Goal: Transaction & Acquisition: Purchase product/service

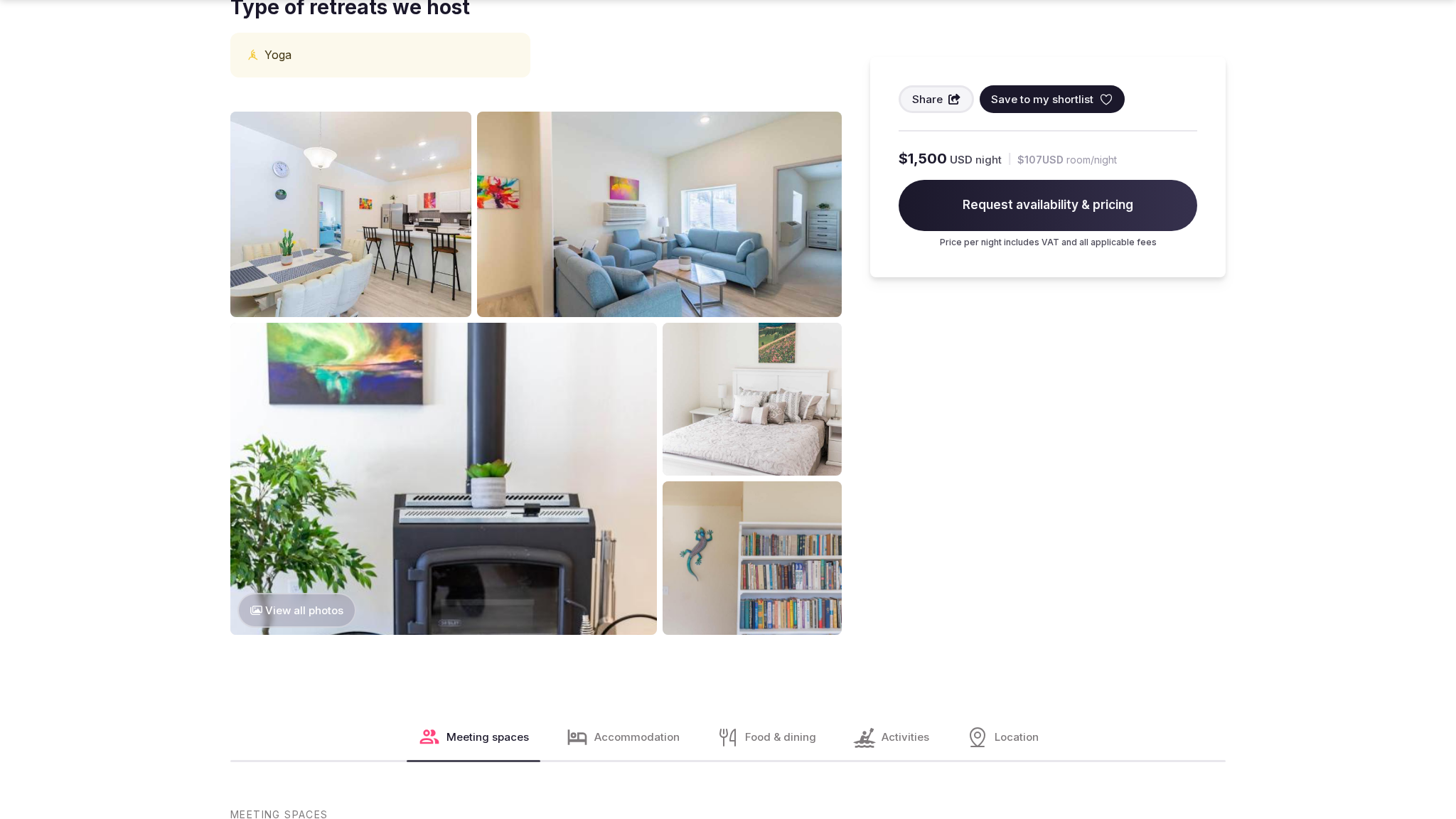
scroll to position [1536, 0]
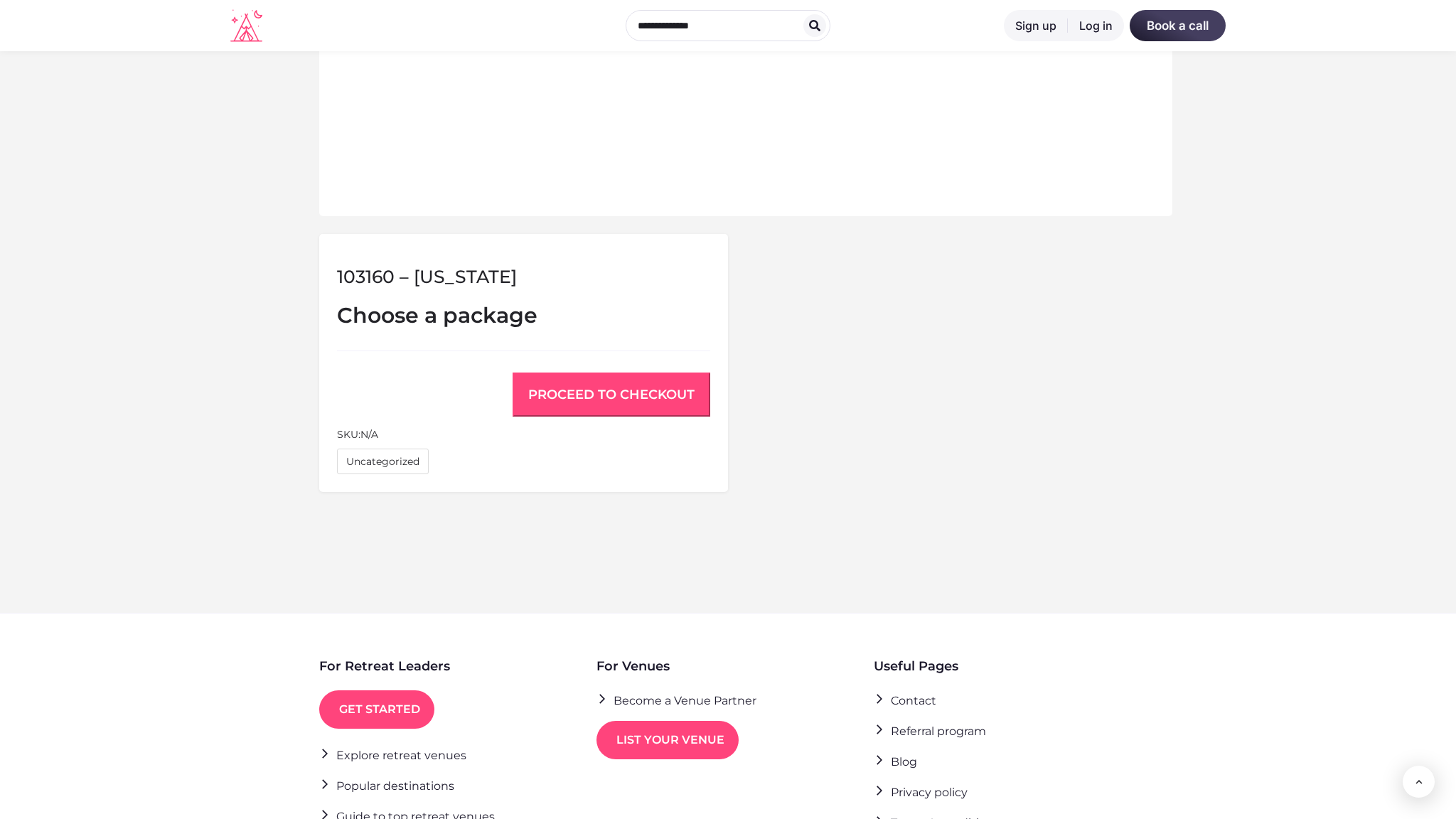
scroll to position [907, 0]
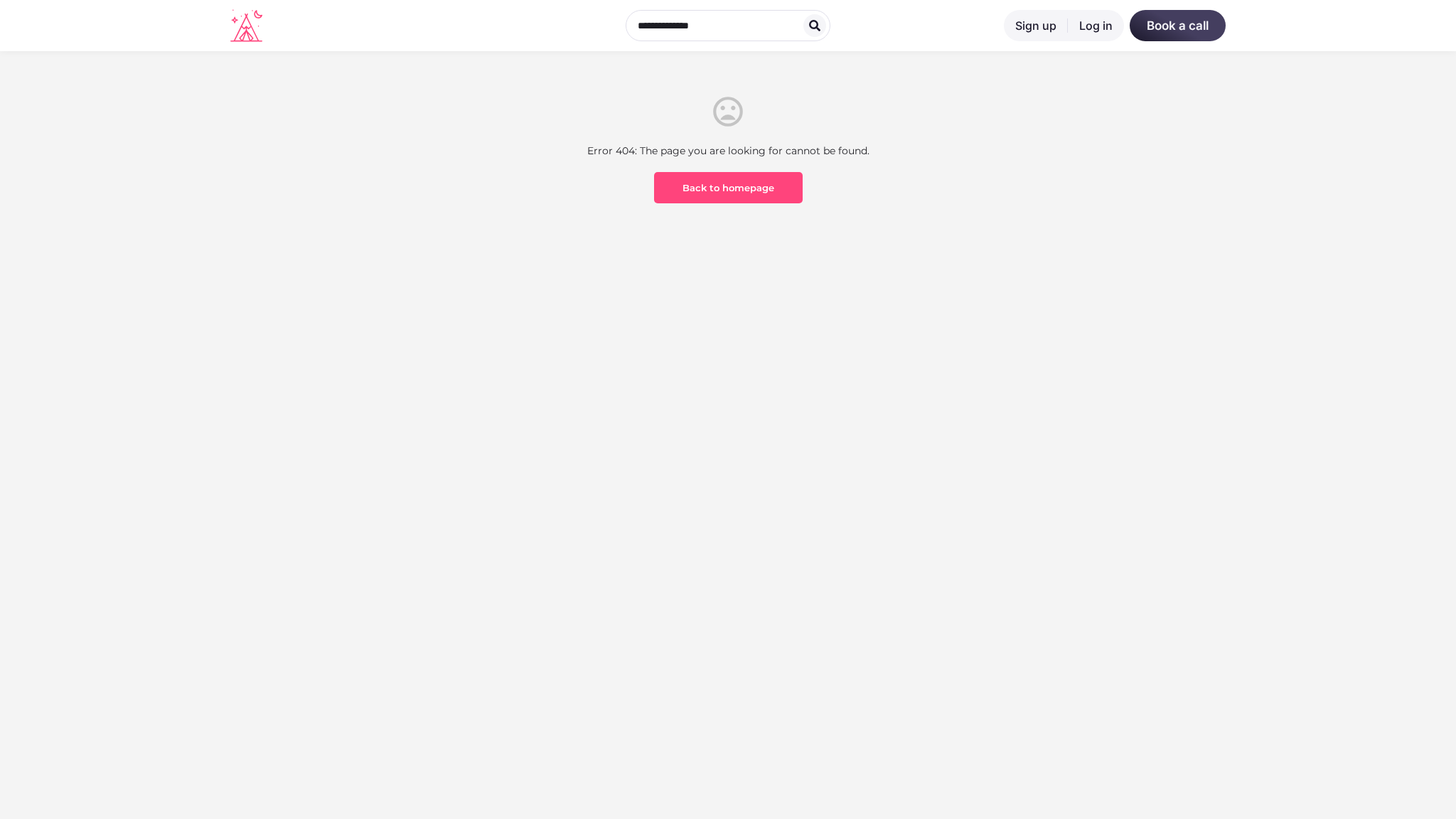
scroll to position [418, 0]
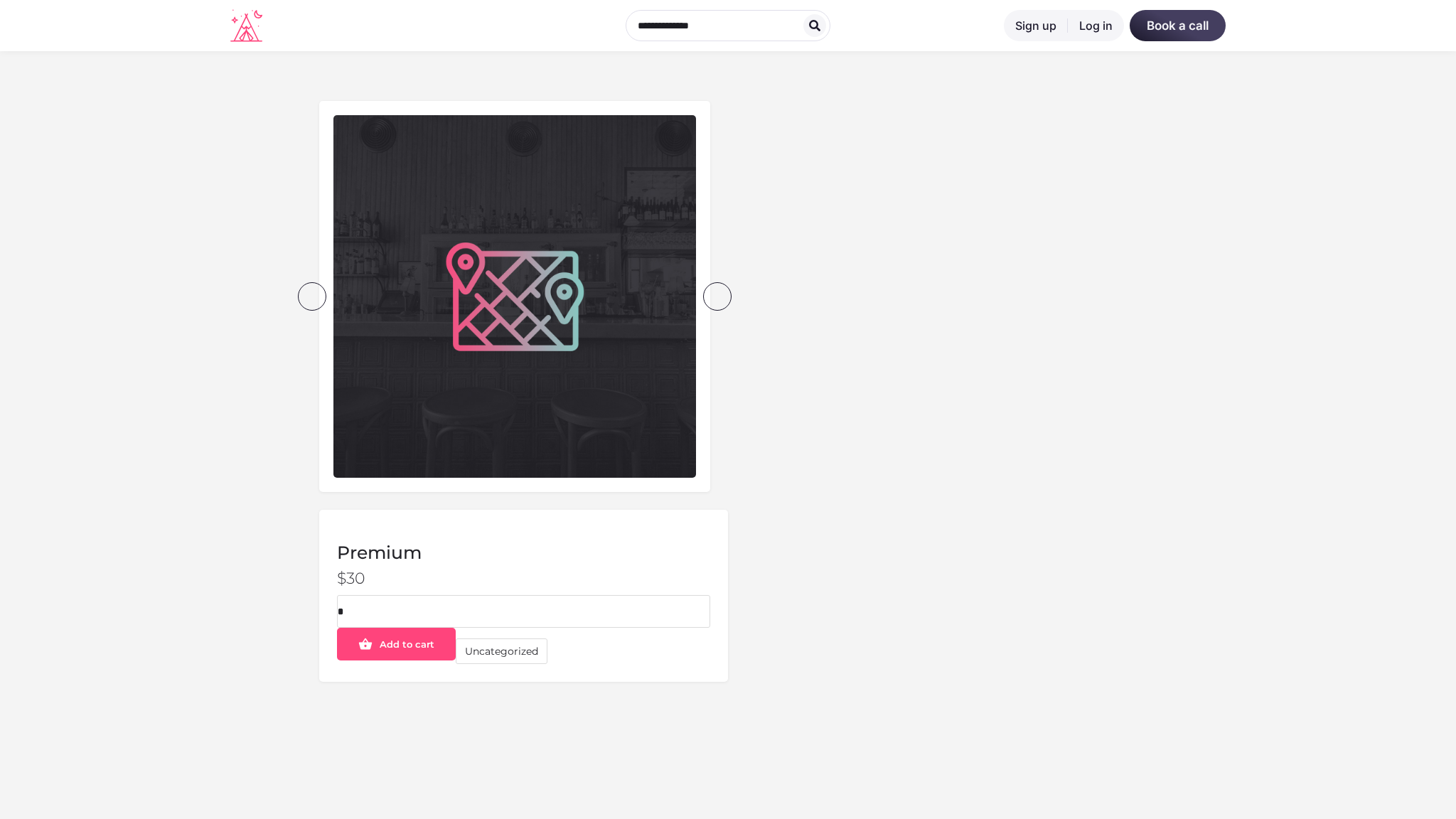
scroll to position [418, 0]
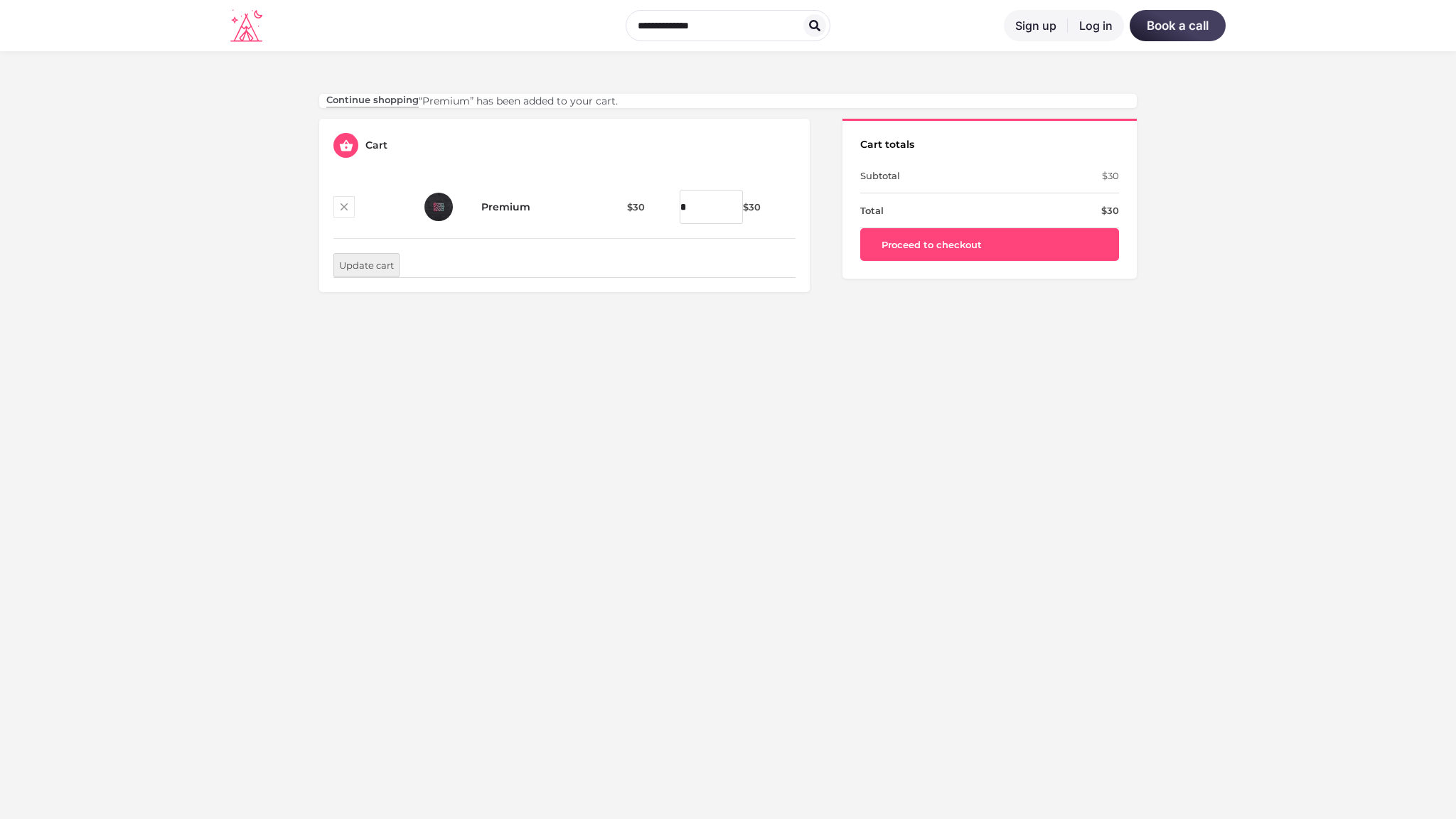
scroll to position [418, 0]
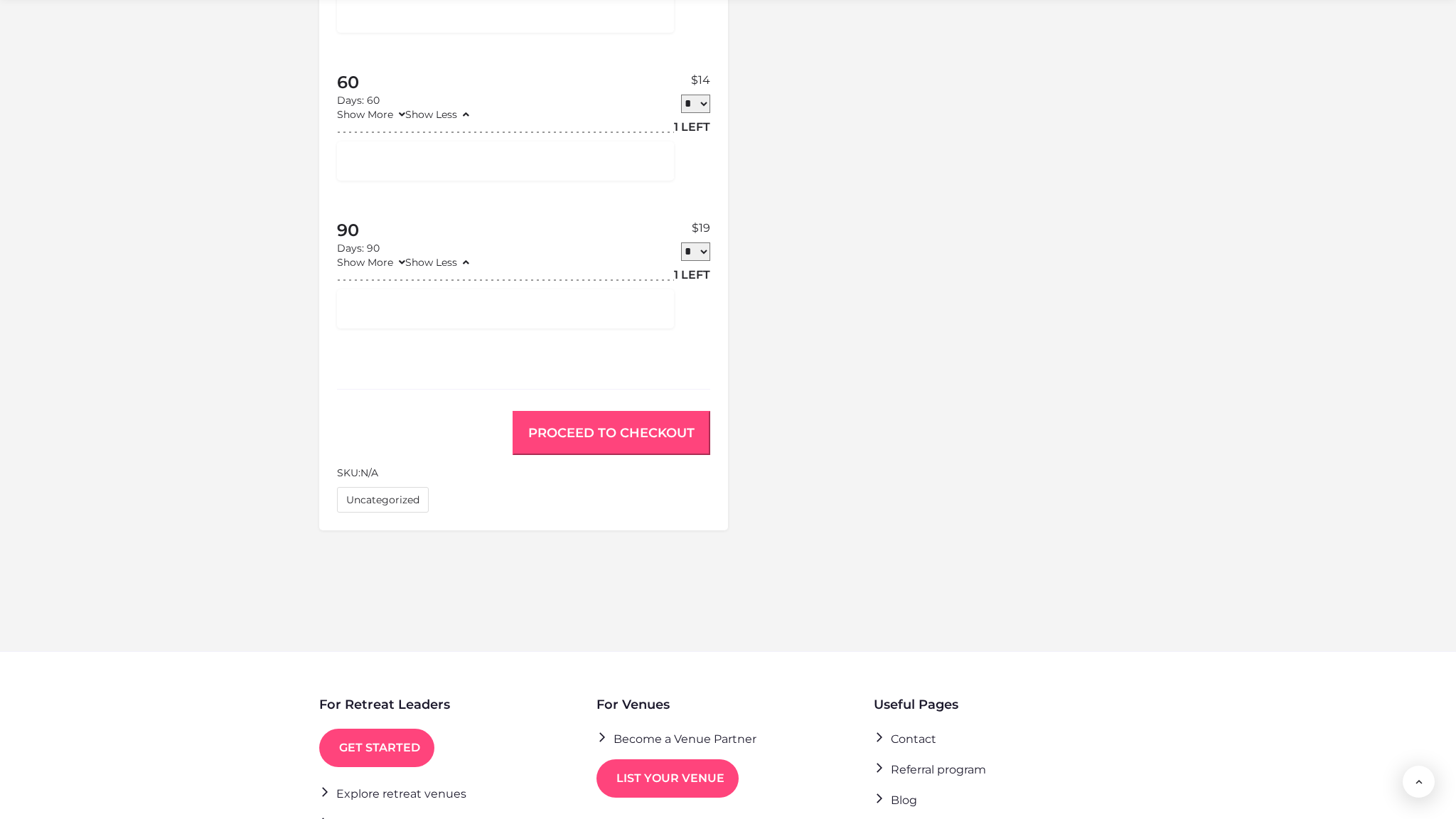
scroll to position [945, 0]
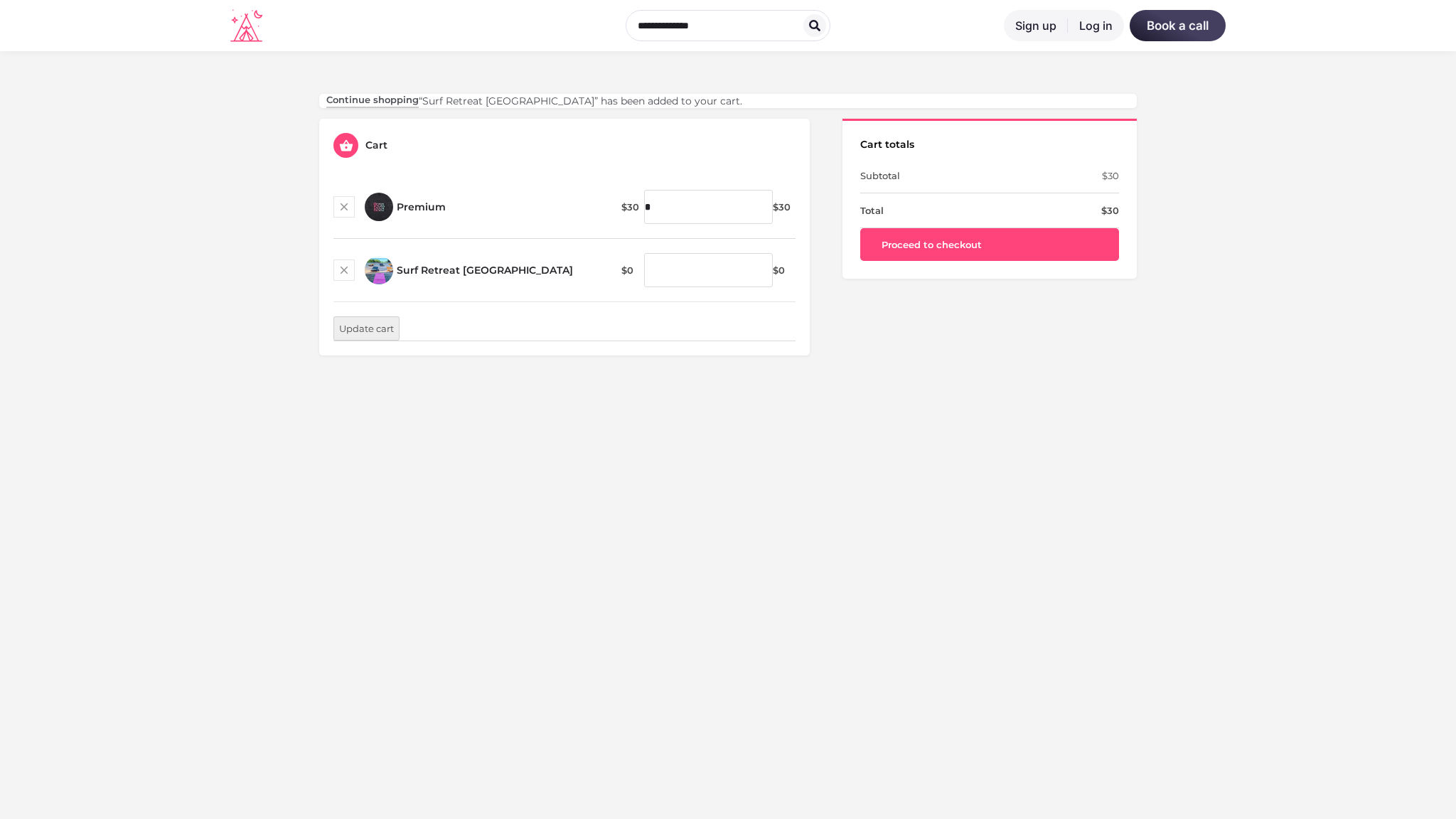
scroll to position [418, 0]
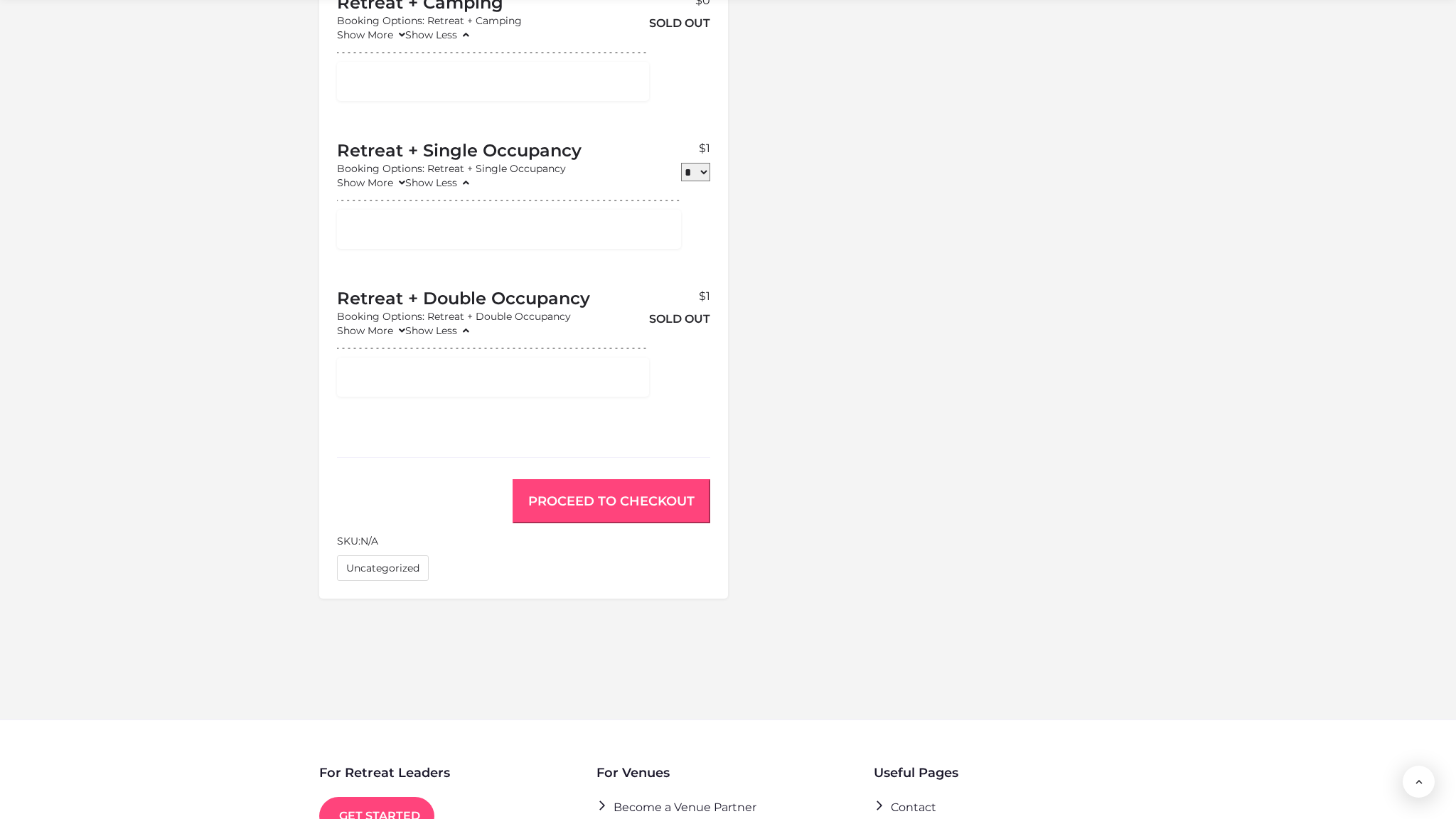
scroll to position [1014, 0]
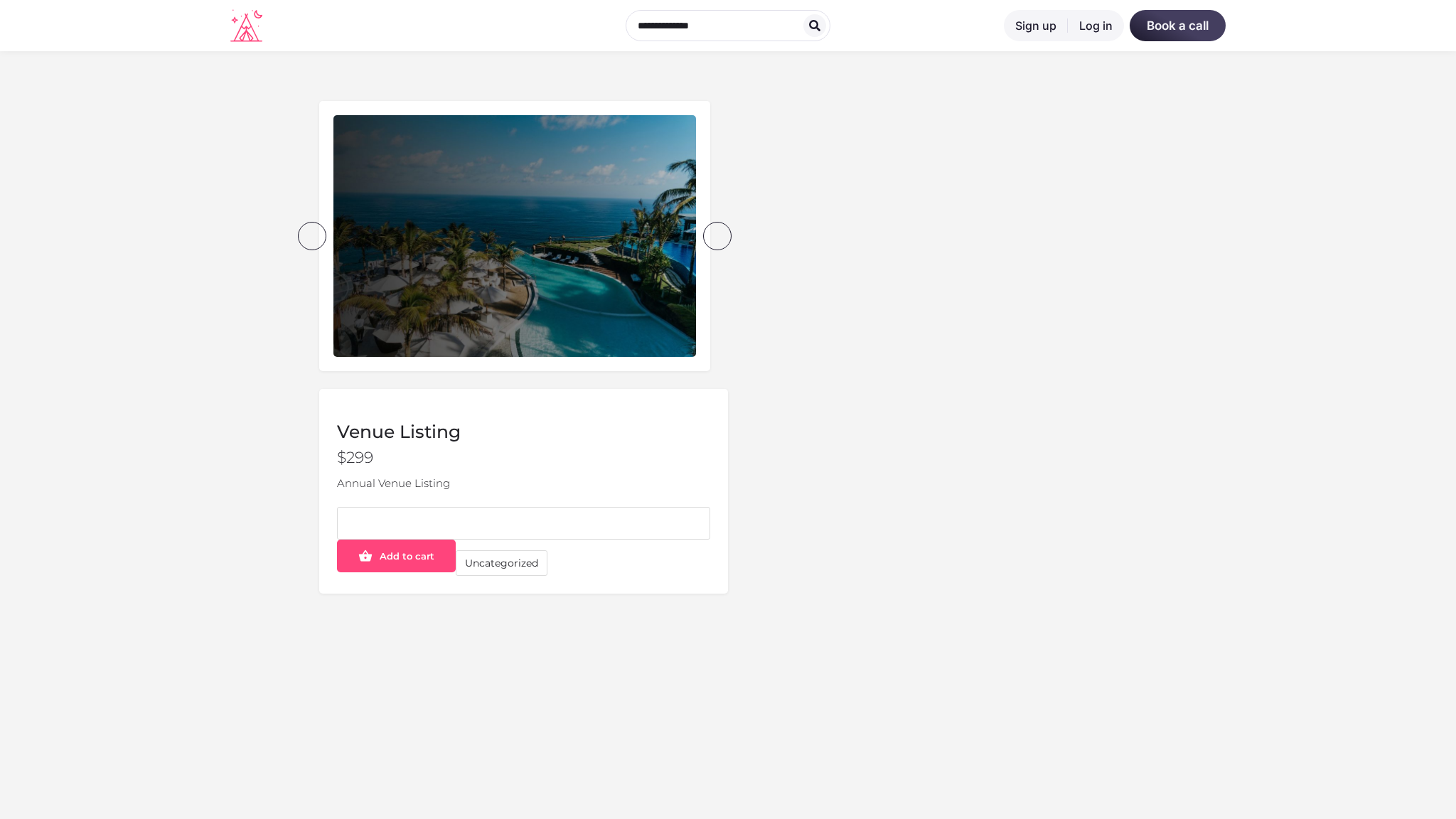
scroll to position [418, 0]
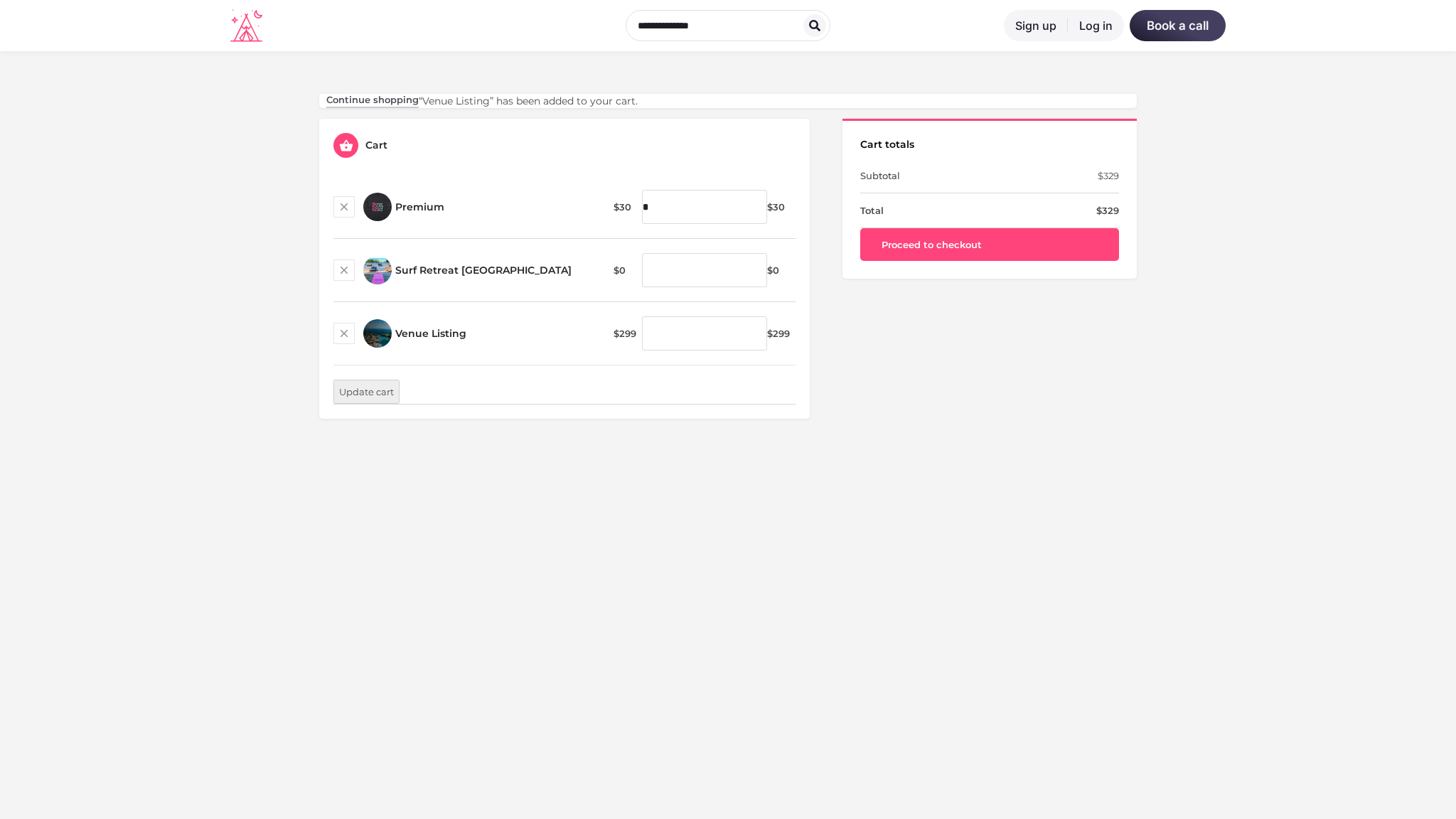
scroll to position [418, 0]
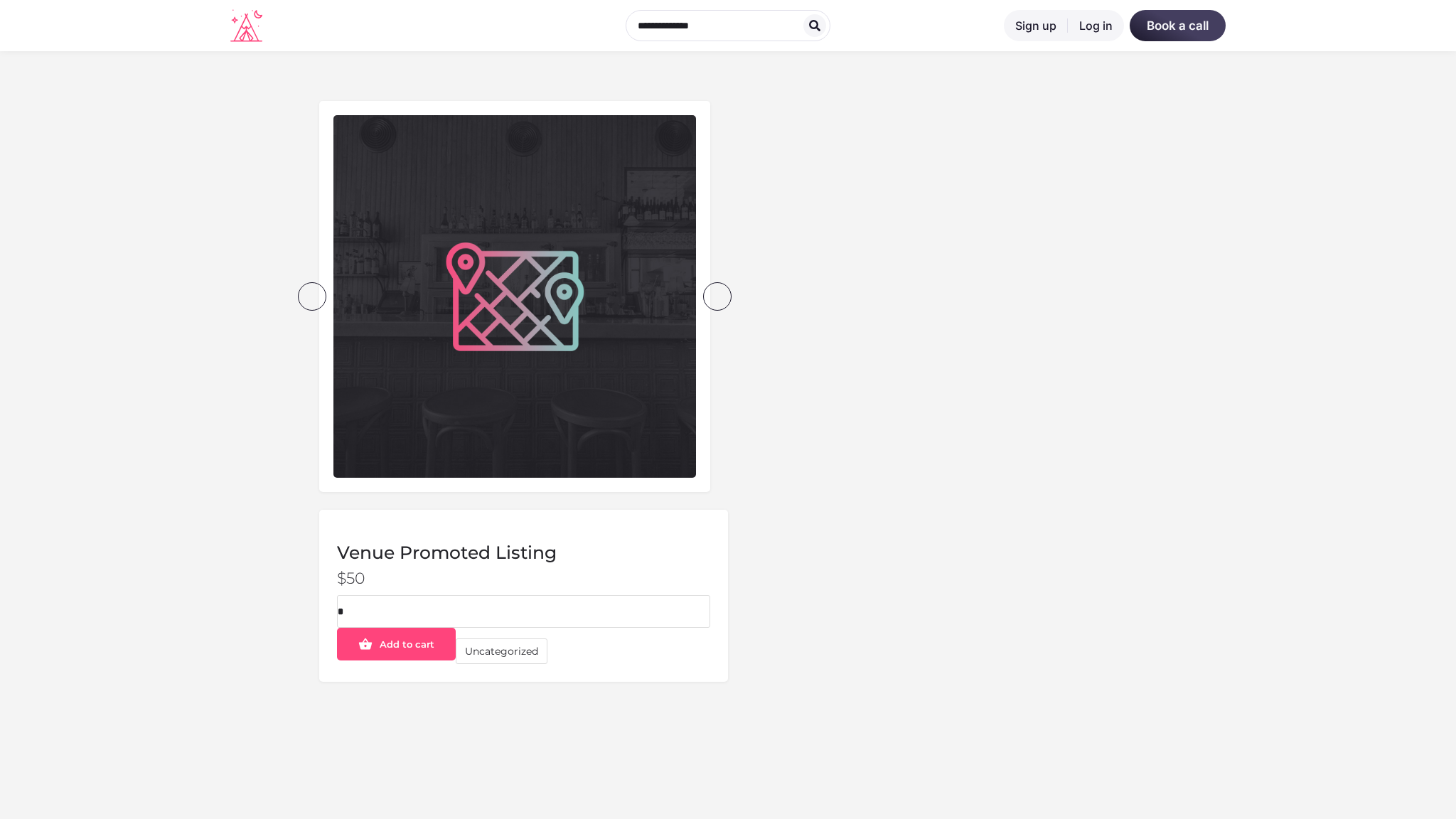
scroll to position [418, 0]
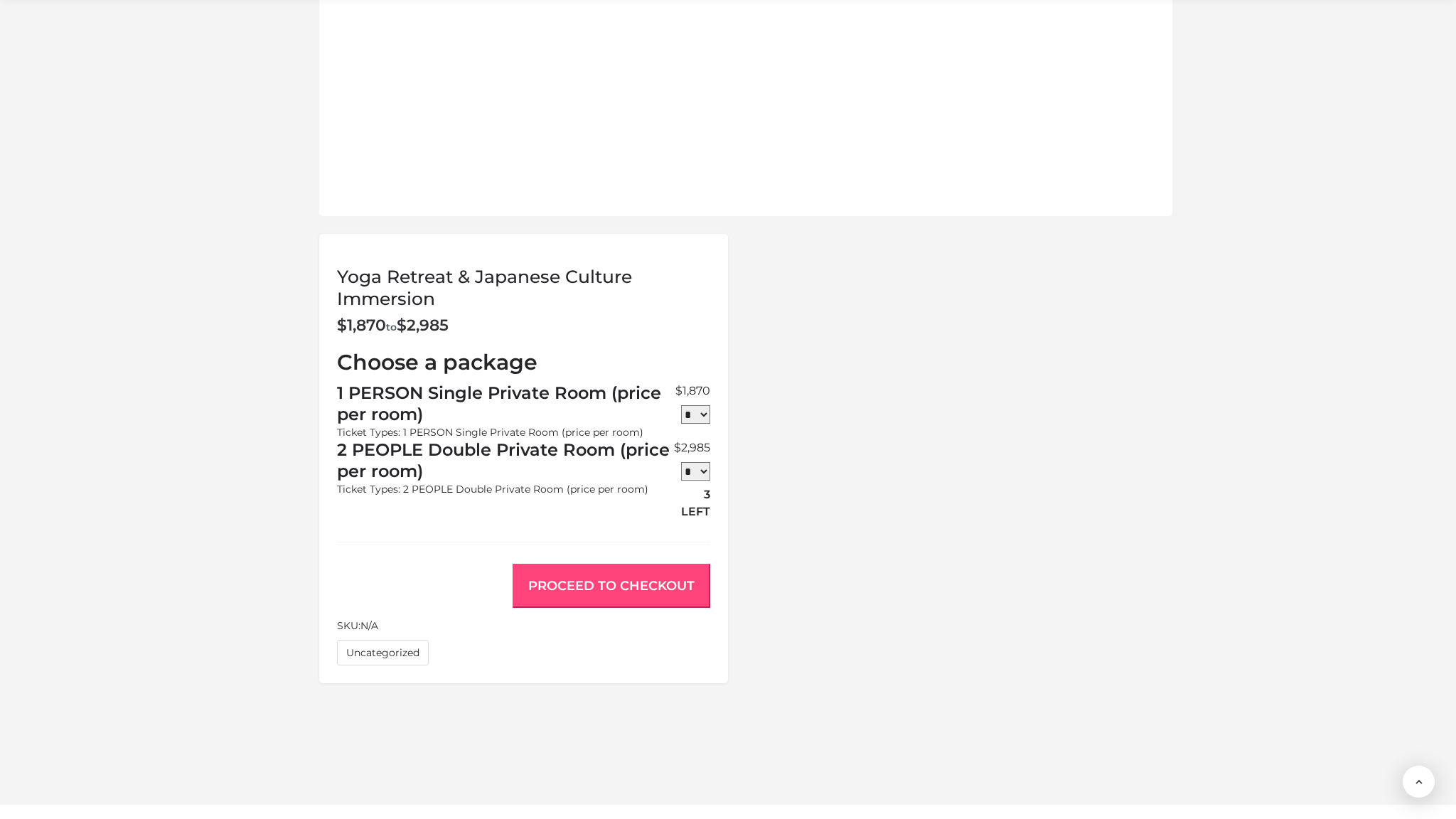
scroll to position [1099, 0]
